Goal: Answer question/provide support

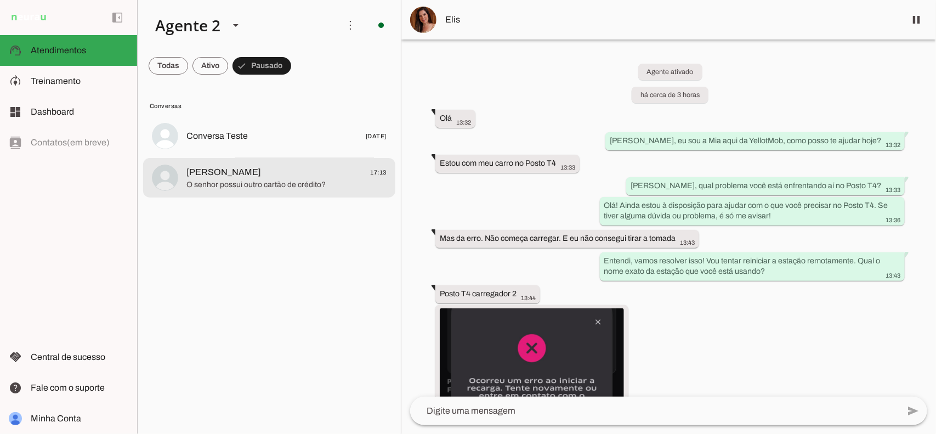
click at [305, 181] on span "O senhor possui outro cartão de crédito?" at bounding box center [286, 184] width 200 height 11
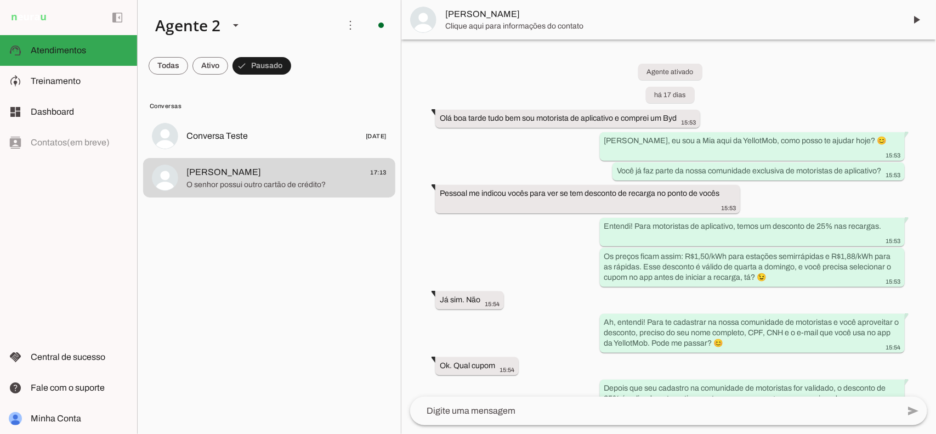
scroll to position [2144, 0]
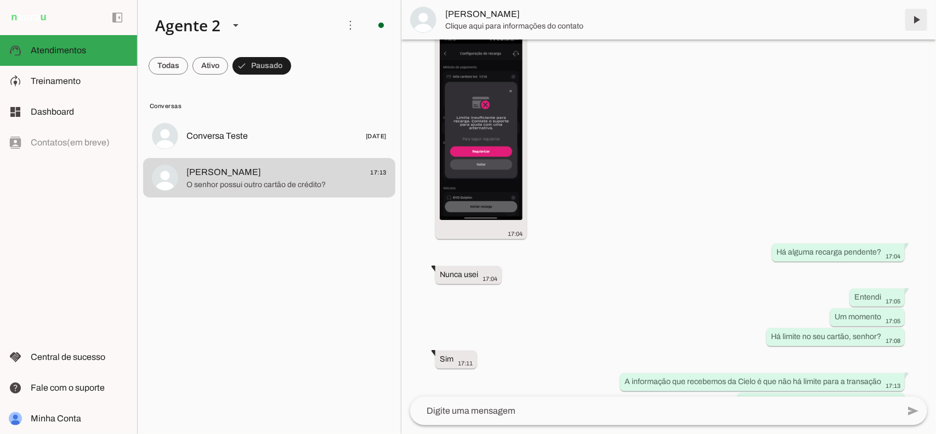
click at [913, 22] on span at bounding box center [916, 20] width 26 height 26
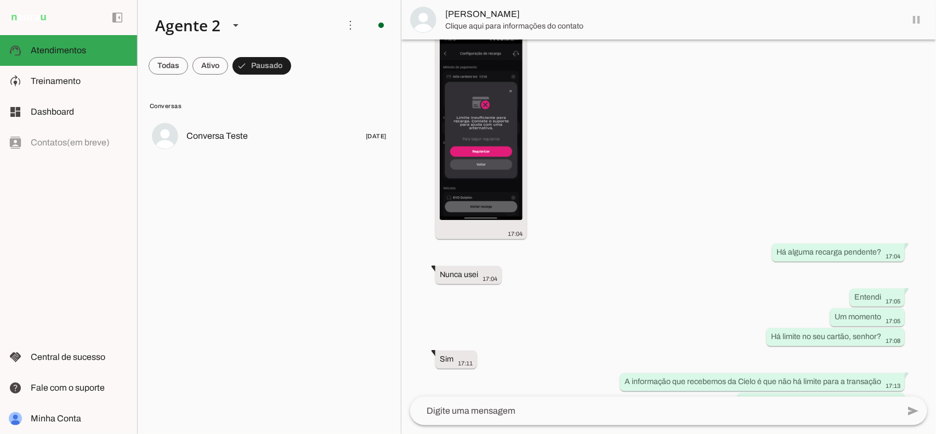
scroll to position [2169, 0]
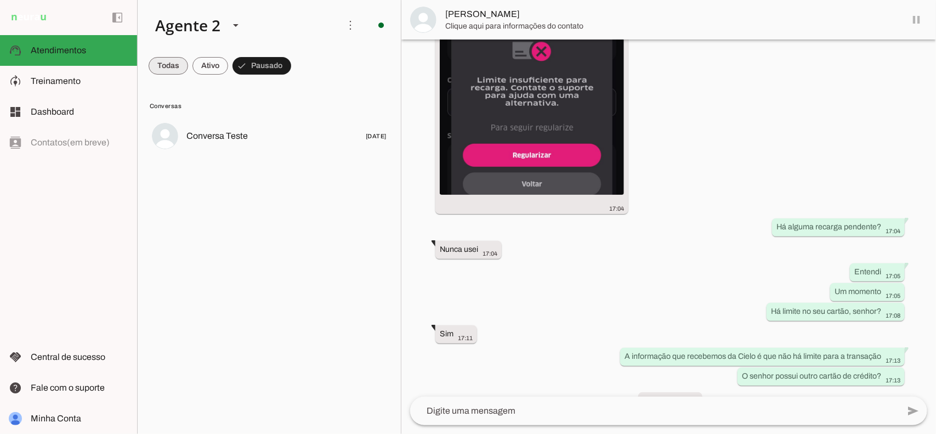
click at [177, 61] on span at bounding box center [168, 66] width 39 height 26
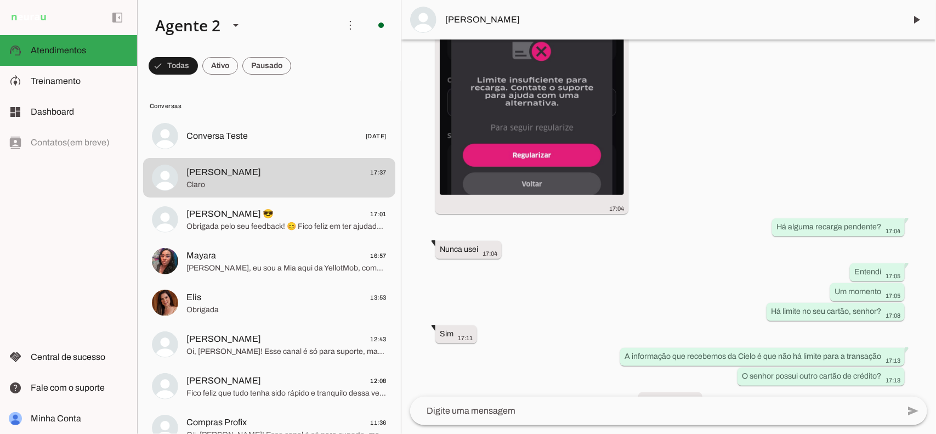
scroll to position [0, 0]
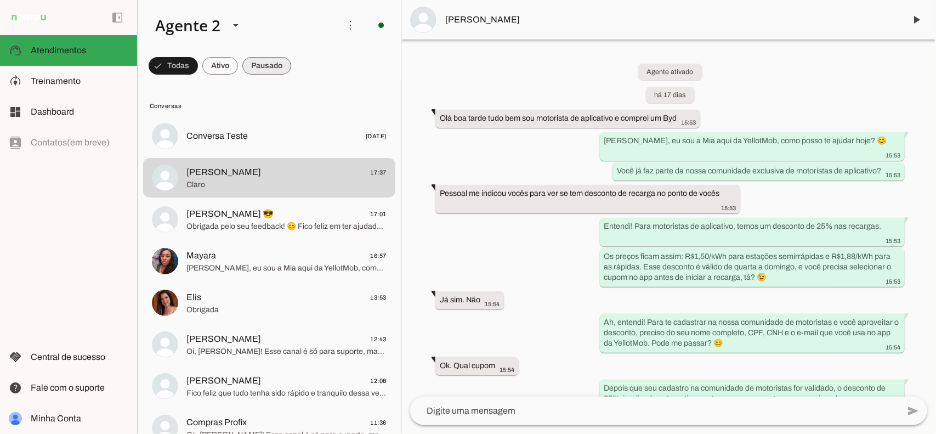
click at [268, 67] on span at bounding box center [266, 66] width 49 height 26
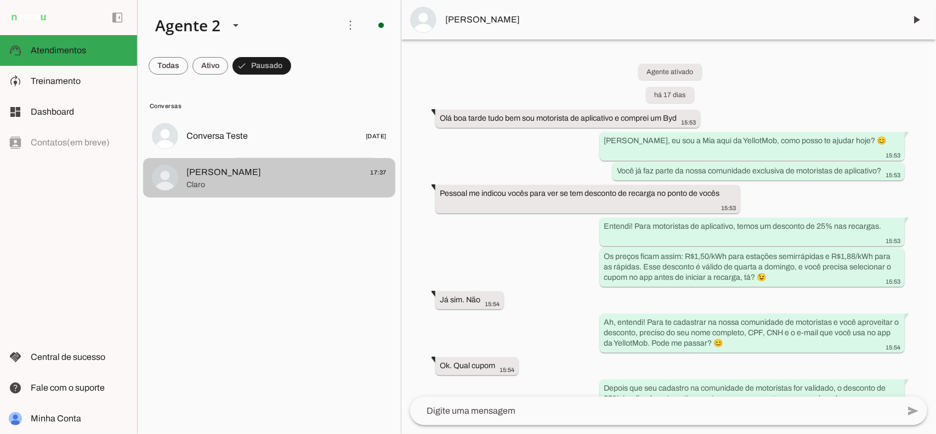
click at [262, 180] on span "Claro" at bounding box center [286, 184] width 200 height 11
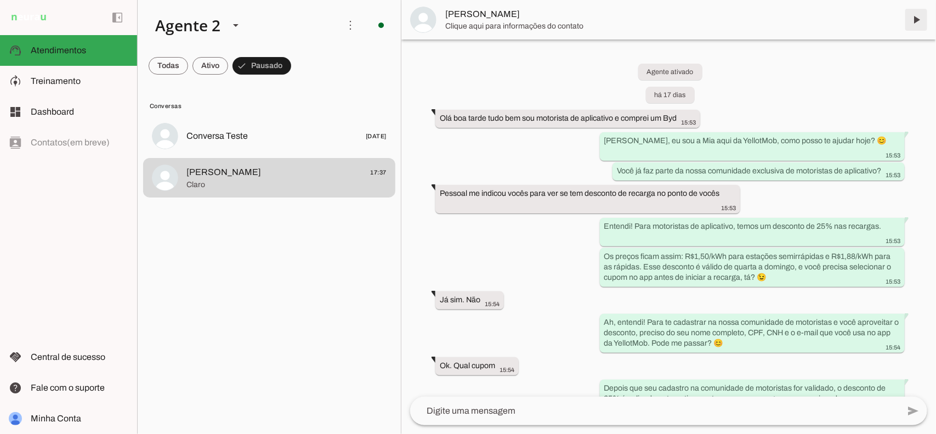
click at [917, 20] on span at bounding box center [916, 20] width 26 height 26
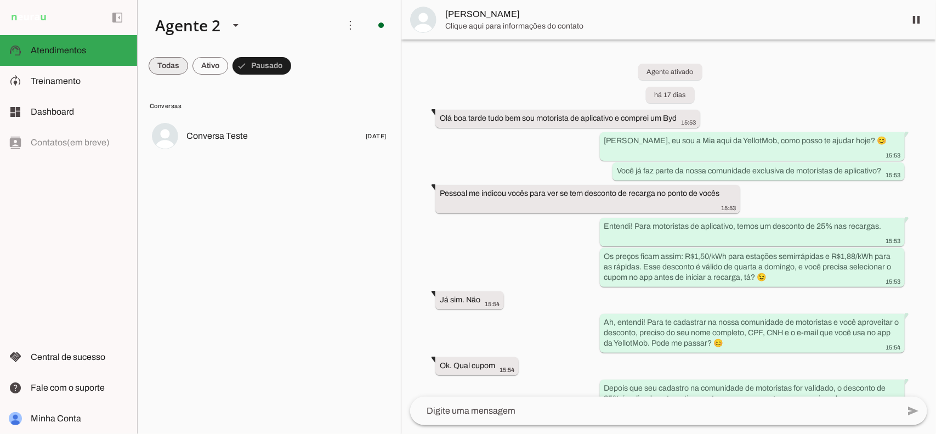
click at [159, 59] on span at bounding box center [168, 66] width 39 height 26
